Goal: Task Accomplishment & Management: Manage account settings

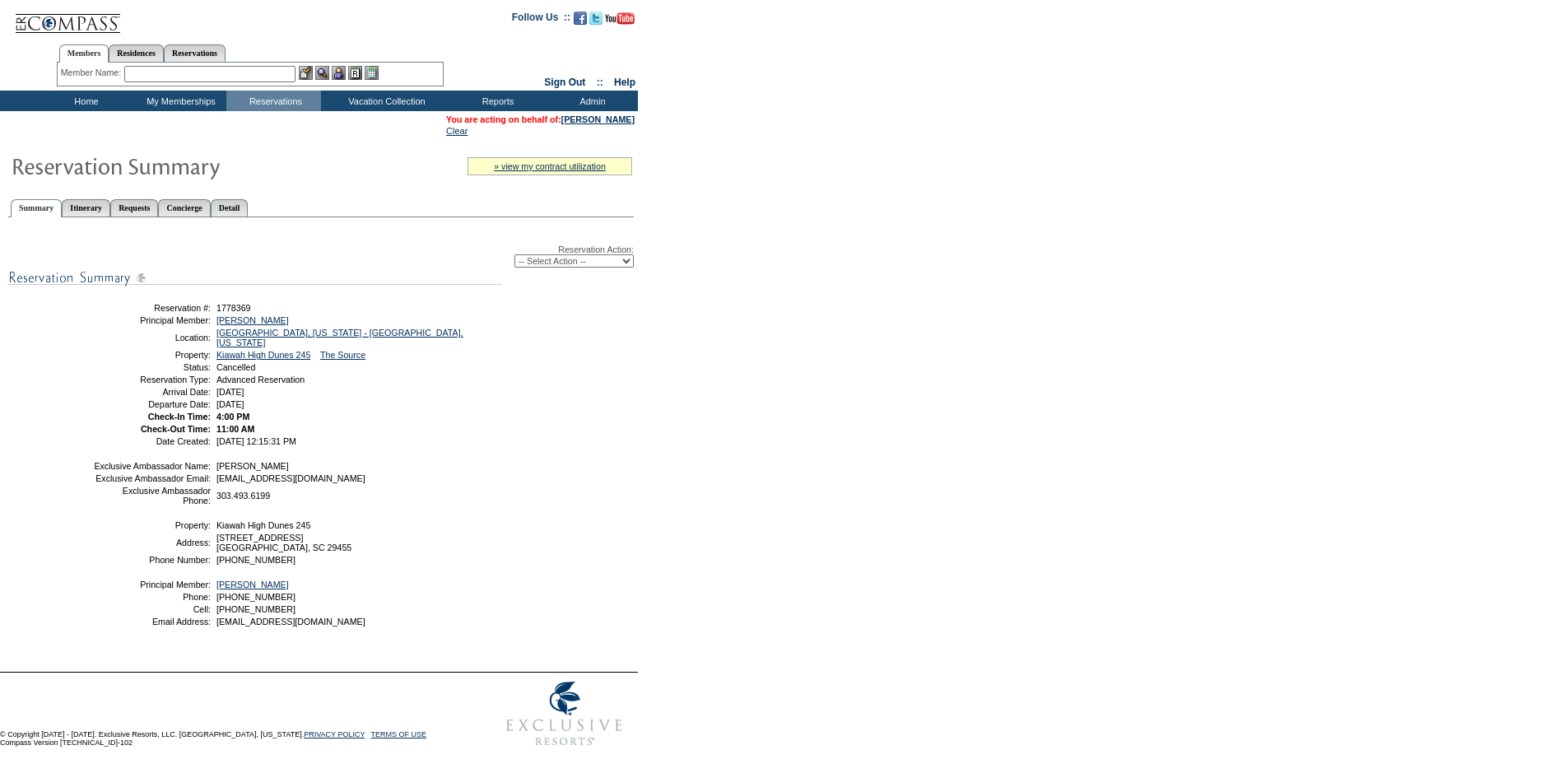
click at [591, 125] on table "You are acting on behalf of: [PERSON_NAME] Clear" at bounding box center [540, 125] width 192 height 24
click at [269, 69] on input "text" at bounding box center [209, 74] width 171 height 16
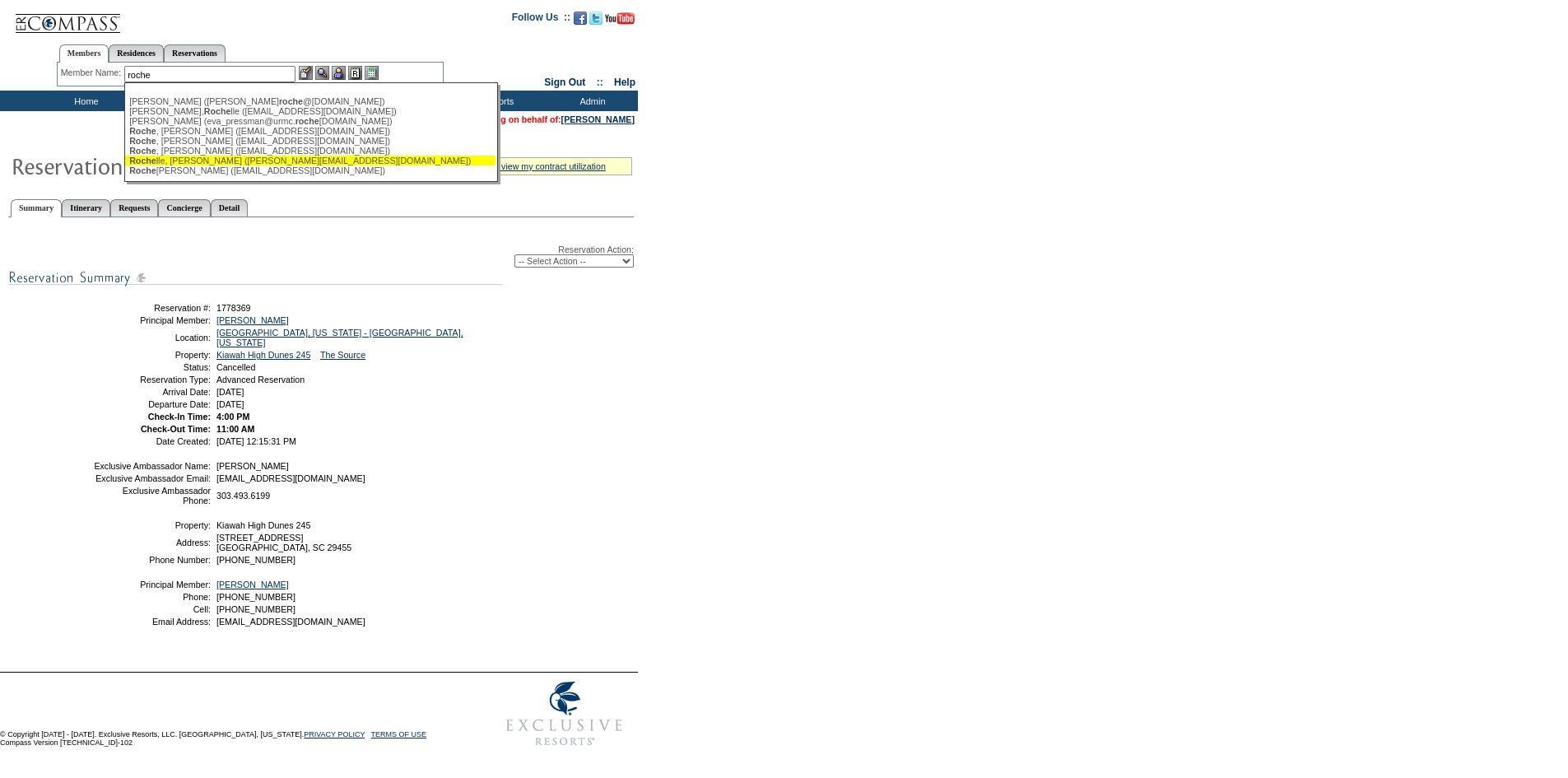
click at [221, 160] on div "Roche lle, [PERSON_NAME] ([PERSON_NAME][EMAIL_ADDRESS][DOMAIN_NAME])" at bounding box center [310, 160] width 362 height 10
type input "[PERSON_NAME] ([PERSON_NAME][EMAIL_ADDRESS][DOMAIN_NAME])"
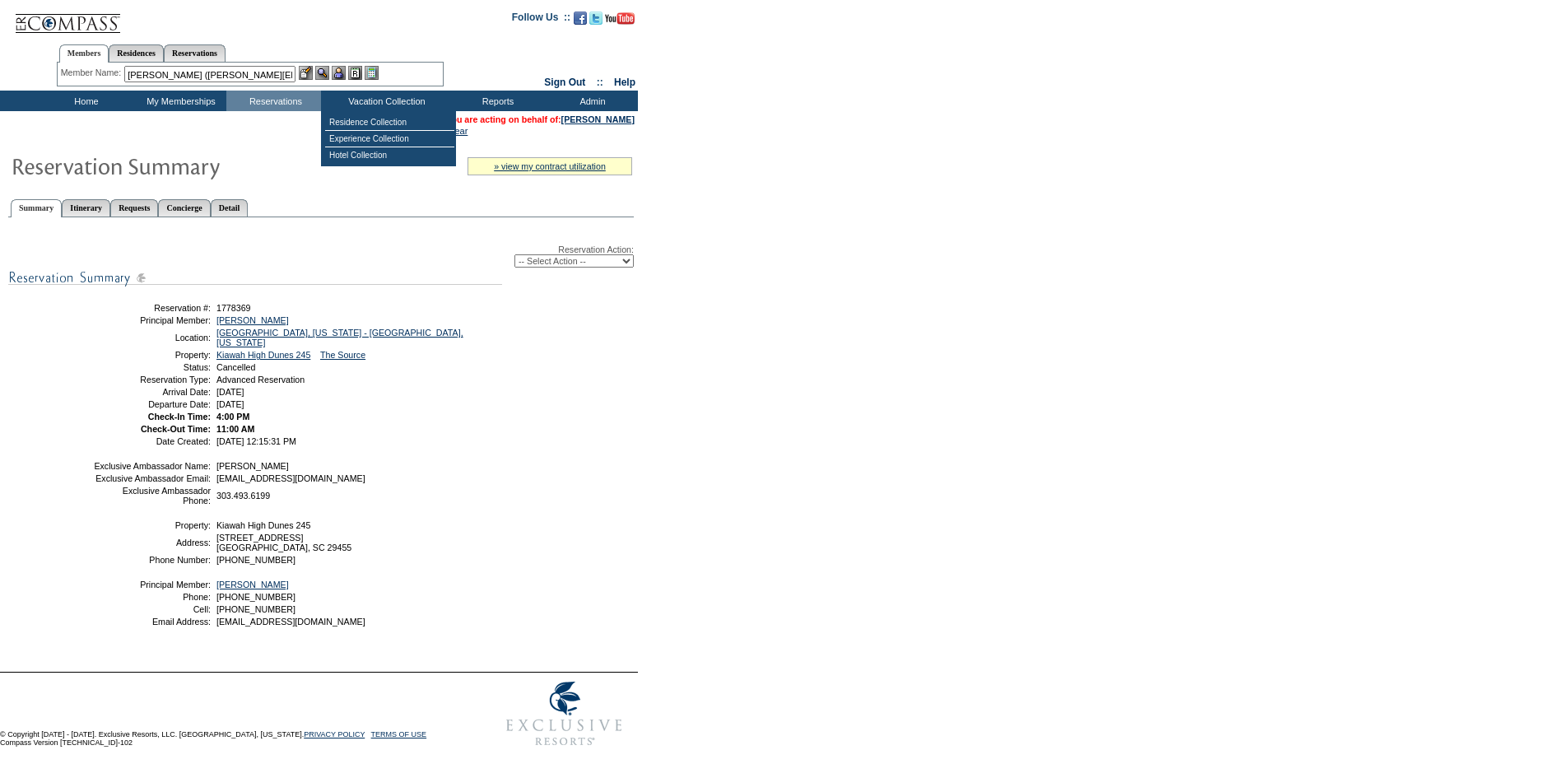
click at [329, 76] on img at bounding box center [322, 73] width 14 height 14
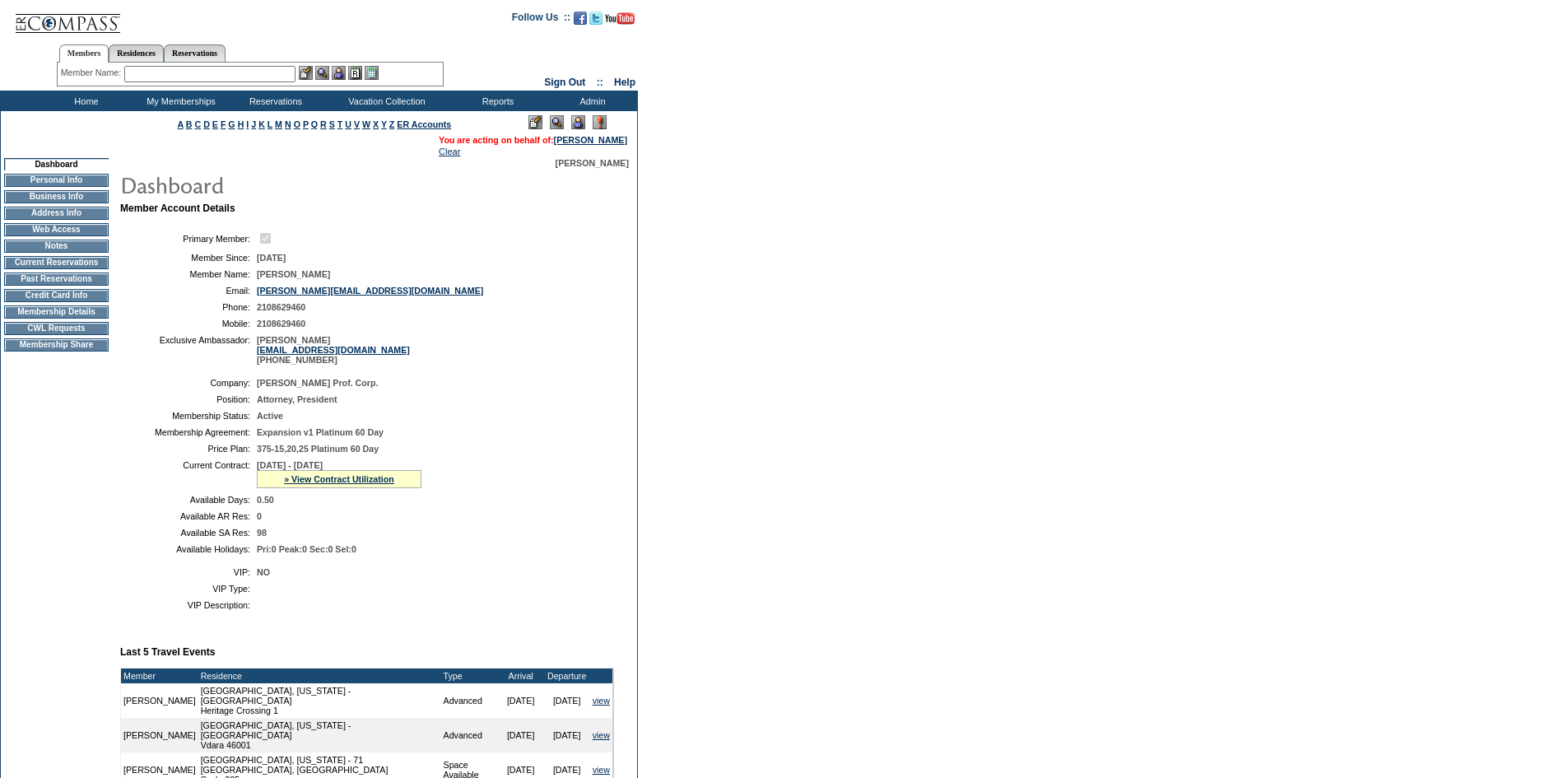
click at [573, 122] on img at bounding box center [579, 122] width 14 height 14
click at [35, 319] on td "Membership Details" at bounding box center [56, 312] width 104 height 13
